Goal: Entertainment & Leisure: Consume media (video, audio)

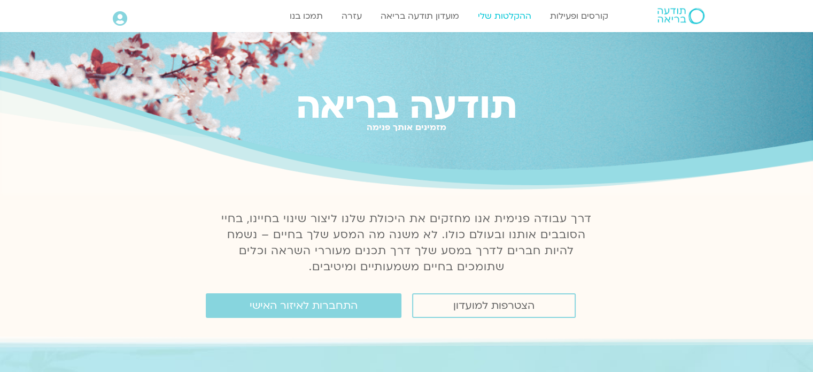
click at [525, 12] on link "ההקלטות שלי" at bounding box center [505, 16] width 64 height 20
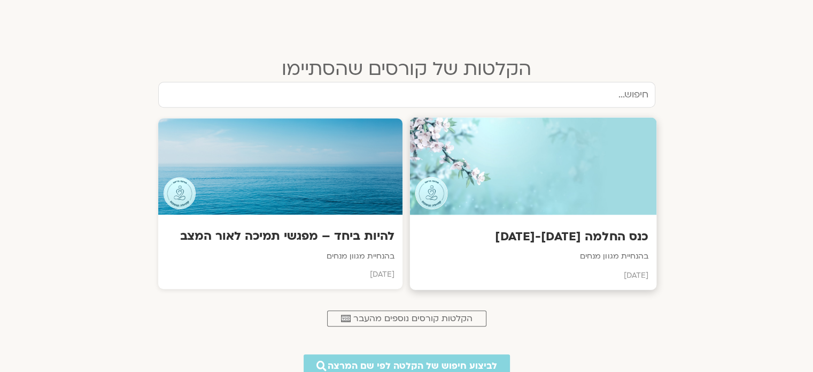
scroll to position [428, 0]
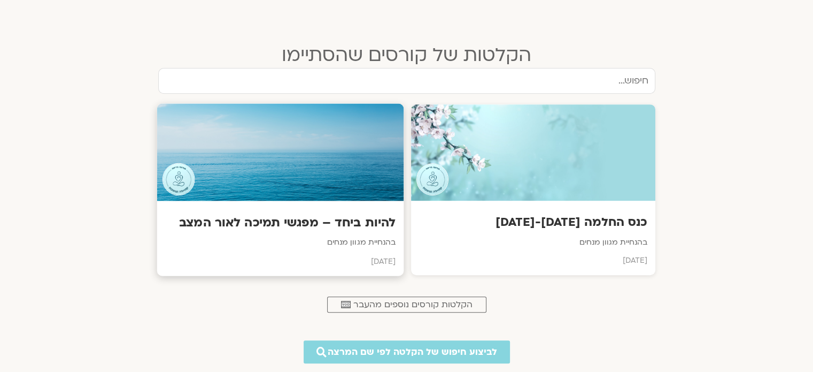
click at [370, 138] on div at bounding box center [280, 152] width 247 height 97
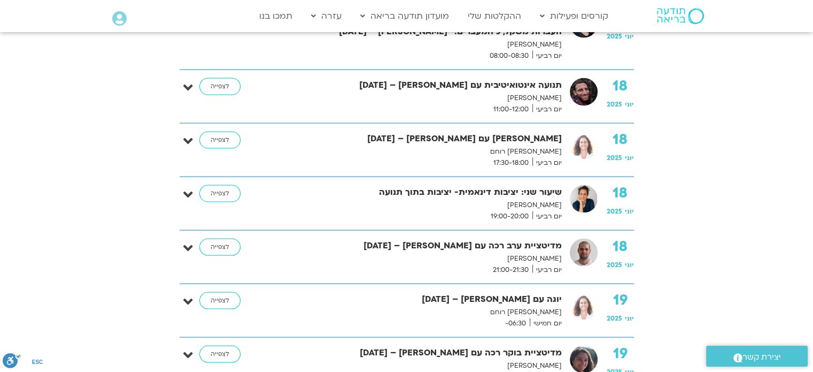
scroll to position [2085, 0]
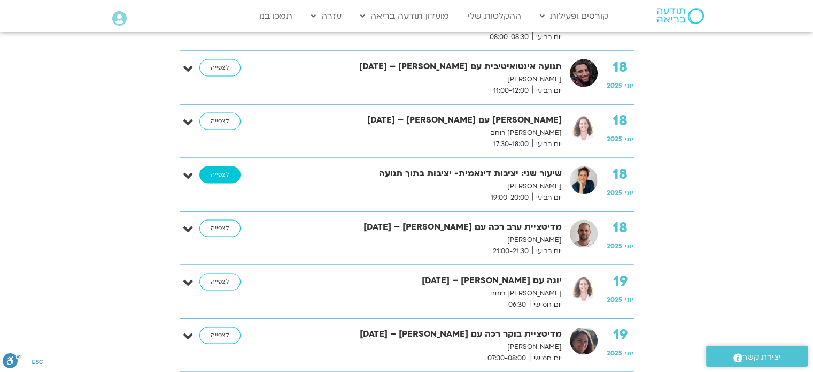
click at [237, 166] on link "לצפייה" at bounding box center [219, 174] width 41 height 17
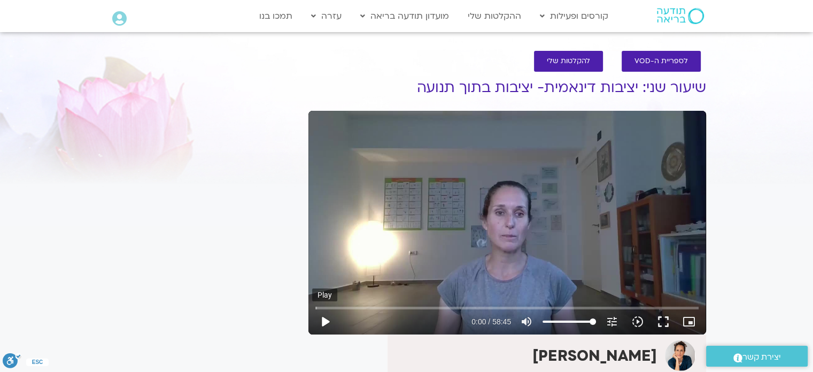
click at [324, 319] on button "play_arrow" at bounding box center [325, 321] width 26 height 26
drag, startPoint x: 661, startPoint y: 326, endPoint x: 662, endPoint y: 333, distance: 7.0
click at [662, 333] on button "fullscreen" at bounding box center [664, 321] width 26 height 26
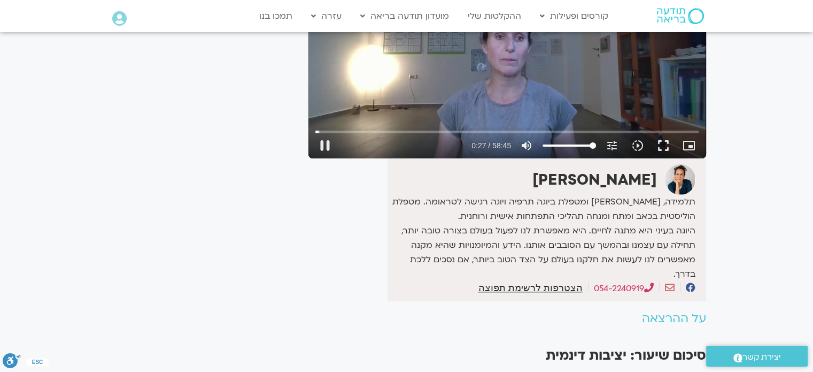
scroll to position [214, 0]
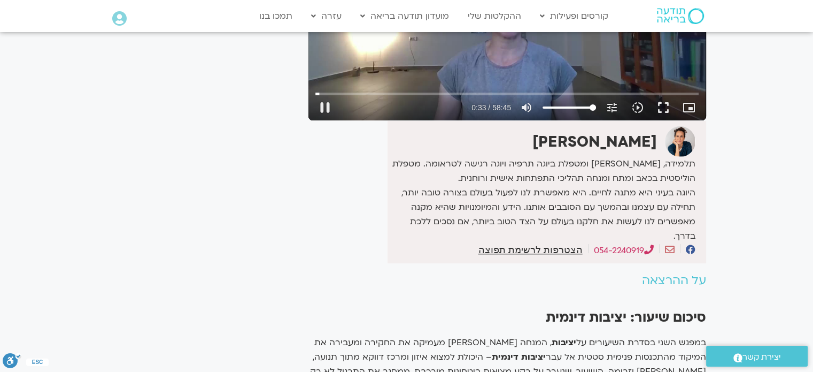
type input "33.256949"
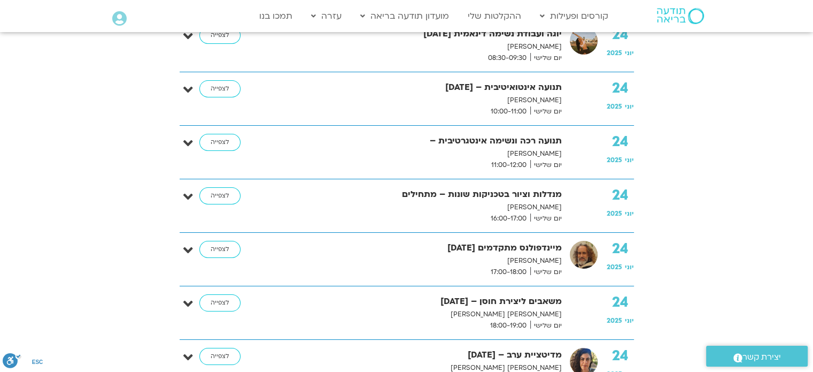
scroll to position [3849, 0]
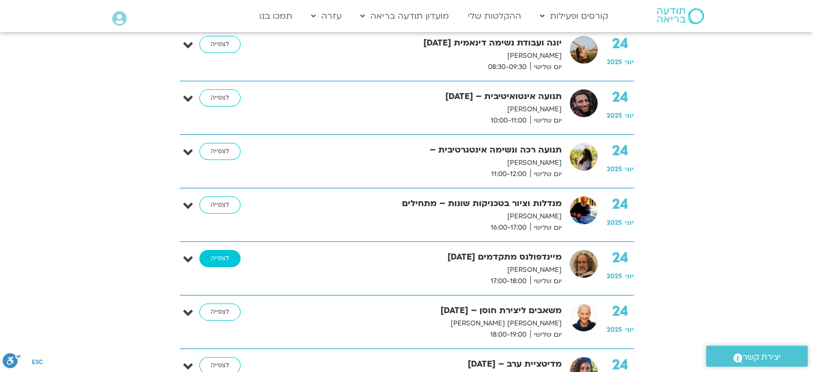
click at [218, 250] on link "לצפייה" at bounding box center [219, 258] width 41 height 17
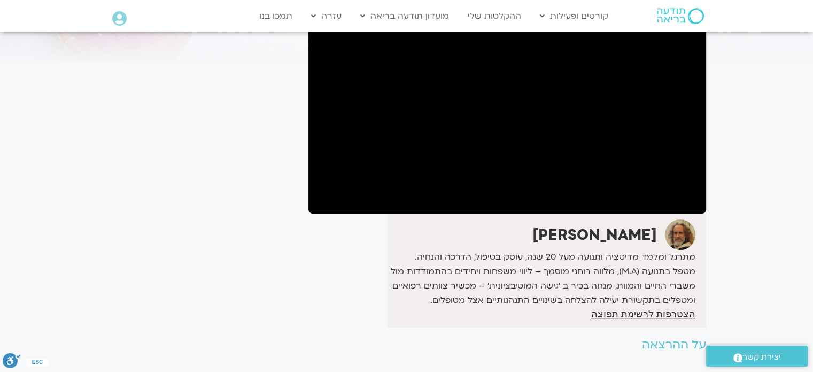
scroll to position [156, 0]
